Goal: Communication & Community: Answer question/provide support

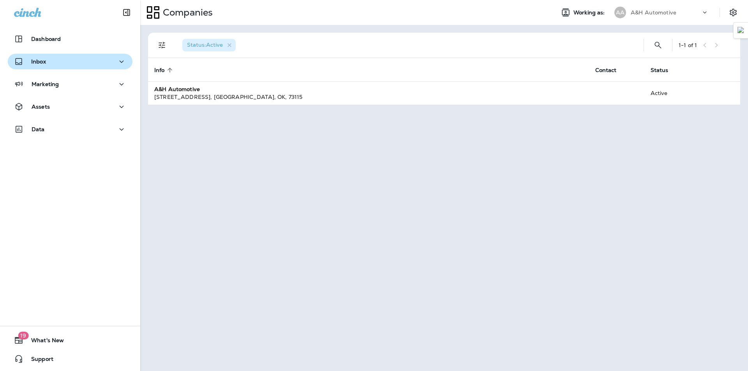
click at [53, 67] on button "Inbox" at bounding box center [70, 62] width 125 height 16
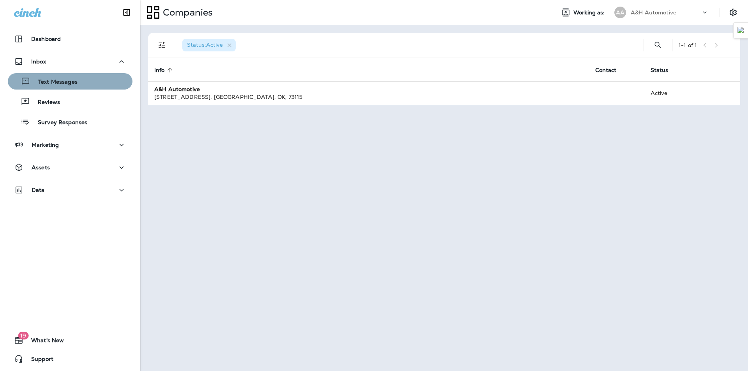
click at [70, 86] on p "Text Messages" at bounding box center [53, 82] width 47 height 7
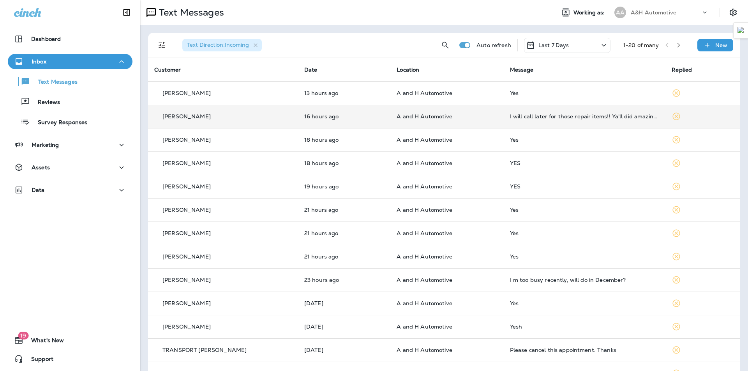
click at [478, 116] on p "A and H Automotive" at bounding box center [447, 116] width 101 height 6
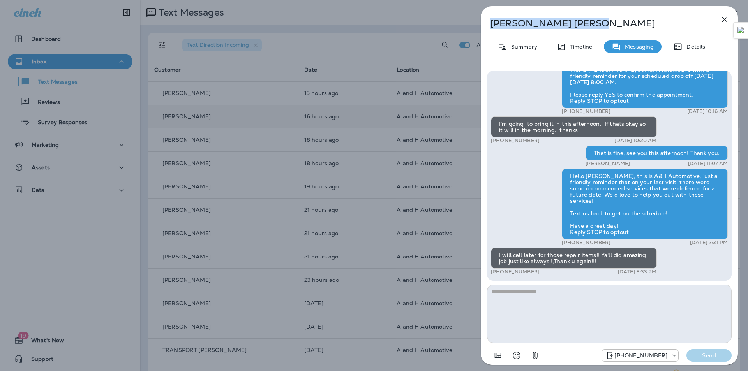
click at [725, 27] on div "[PERSON_NAME] Summary Timeline Messaging Details Hello [PERSON_NAME], Hope all …" at bounding box center [609, 185] width 257 height 359
click at [722, 23] on icon "button" at bounding box center [724, 19] width 9 height 9
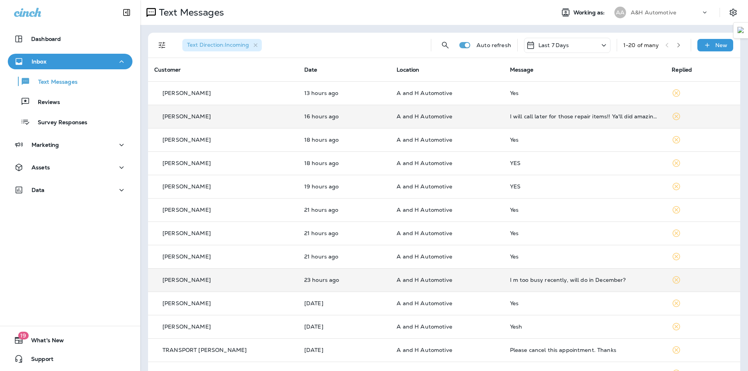
click at [520, 283] on div "I m too busy recently, will do in December?" at bounding box center [585, 280] width 150 height 6
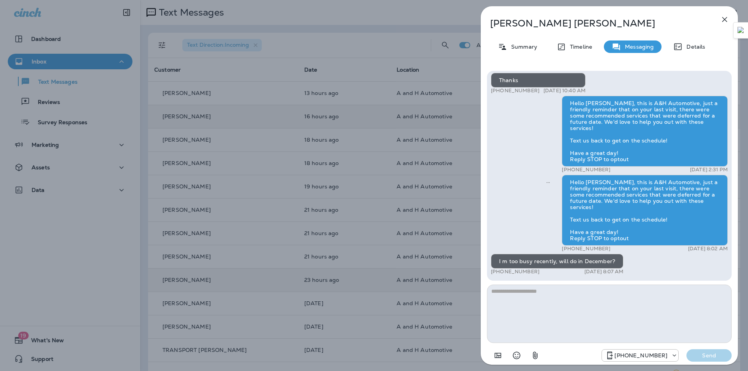
click at [553, 322] on textarea at bounding box center [609, 314] width 245 height 58
type textarea "**********"
click at [713, 354] on p "Send" at bounding box center [709, 355] width 33 height 7
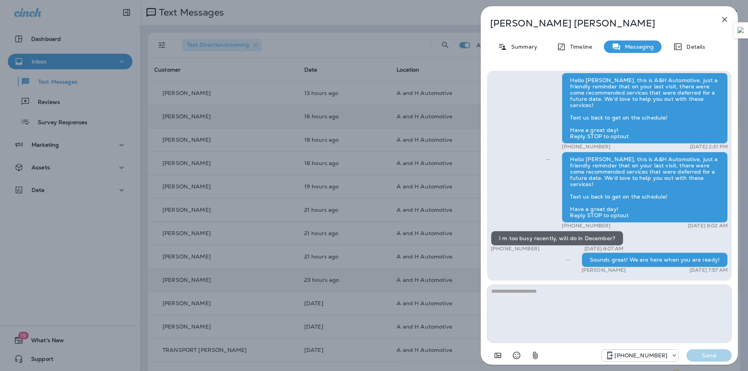
click at [729, 21] on icon "button" at bounding box center [724, 19] width 9 height 9
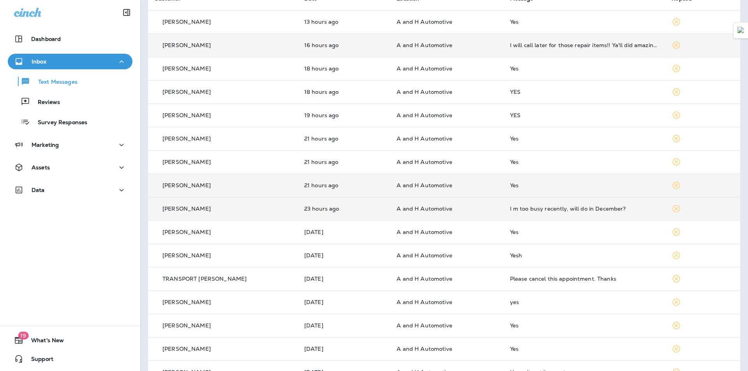
scroll to position [156, 0]
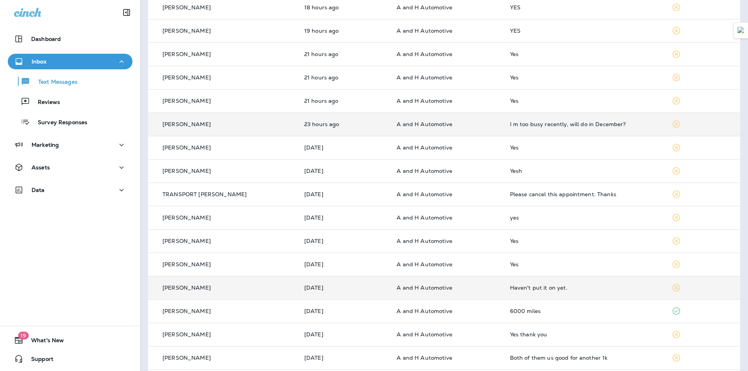
click at [538, 288] on div "Haven't put it on yet." at bounding box center [585, 288] width 150 height 6
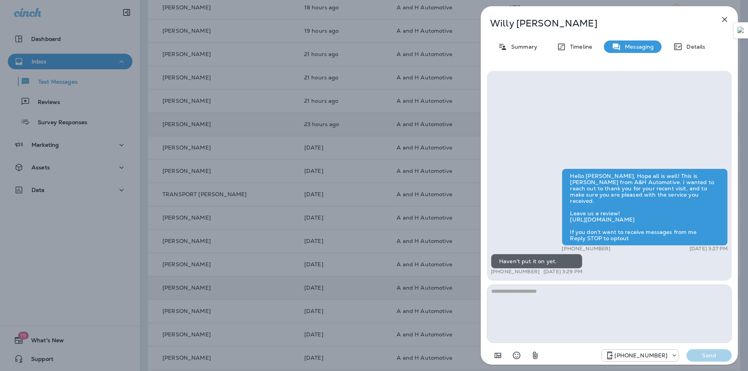
click at [729, 22] on icon "button" at bounding box center [724, 19] width 9 height 9
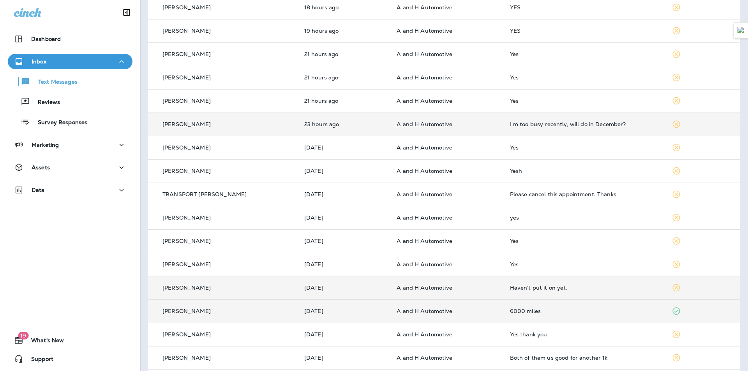
click at [527, 321] on td "6000 miles" at bounding box center [585, 311] width 162 height 23
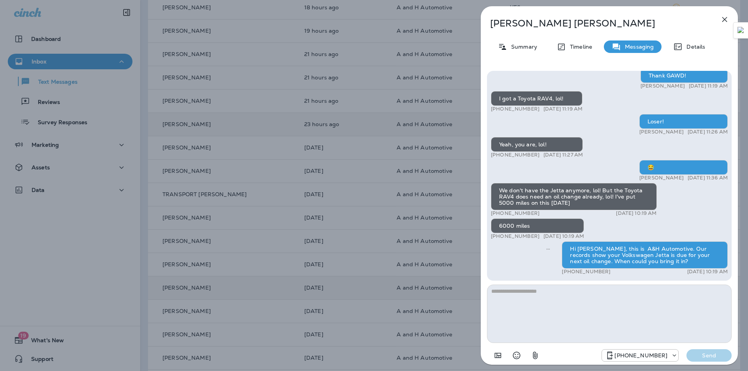
click at [522, 15] on div "[PERSON_NAME] Summary Timeline Messaging Details Hello [PERSON_NAME], [PERSON_N…" at bounding box center [609, 188] width 257 height 364
click at [522, 19] on p "[PERSON_NAME]" at bounding box center [596, 23] width 213 height 11
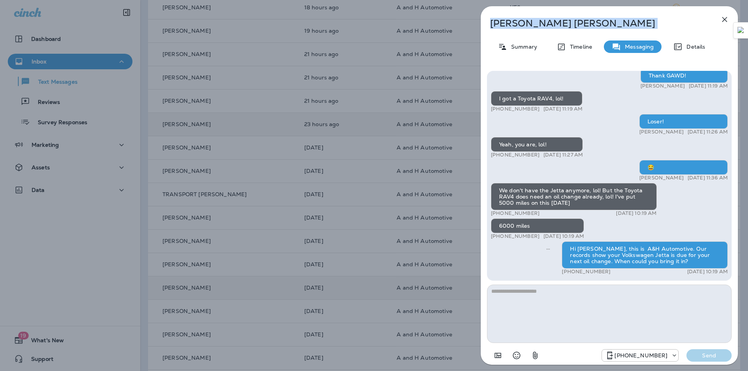
copy div "[PERSON_NAME]"
click at [724, 20] on icon "button" at bounding box center [724, 19] width 5 height 5
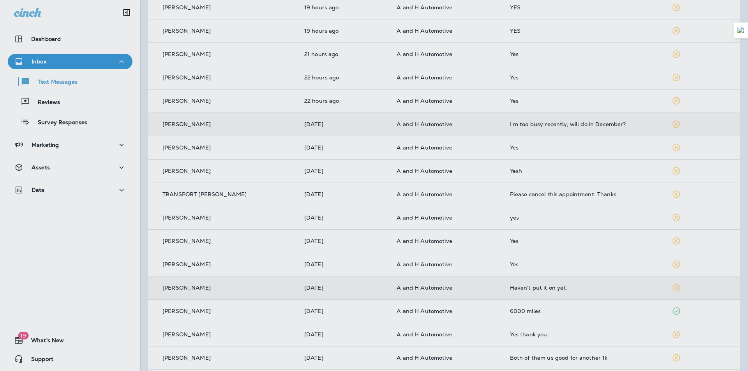
click at [555, 150] on div at bounding box center [650, 185] width 257 height 359
